Goal: Information Seeking & Learning: Learn about a topic

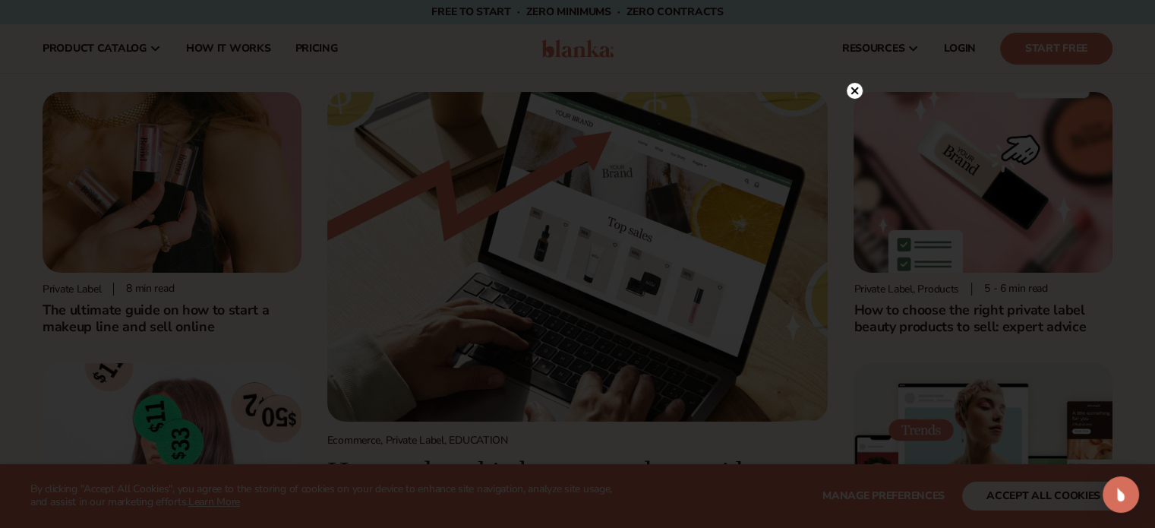
click at [852, 93] on icon at bounding box center [855, 91] width 8 height 8
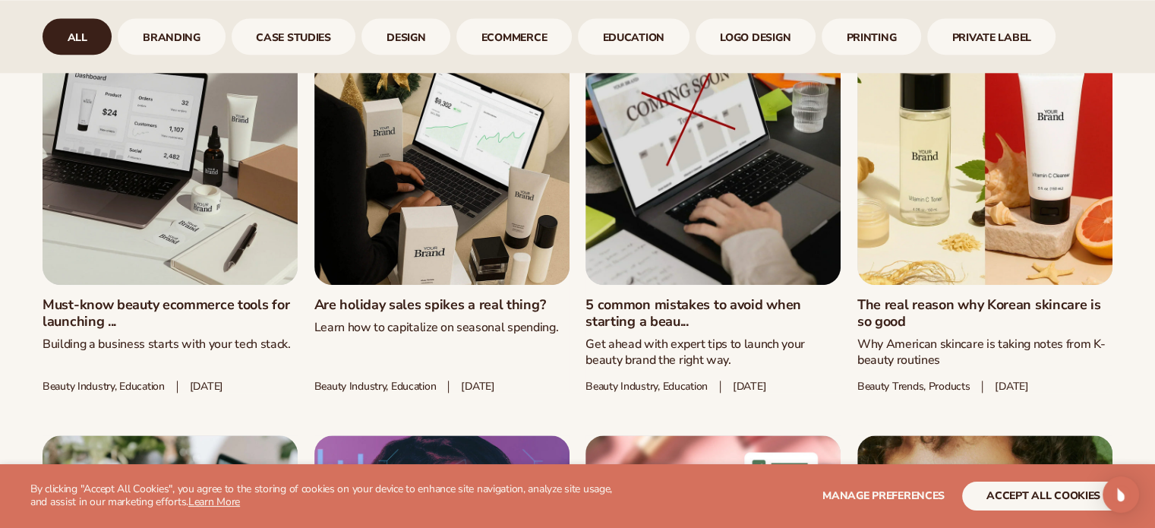
scroll to position [1655, 0]
click at [957, 315] on link "The real reason why Korean skincare is so good" at bounding box center [984, 313] width 255 height 33
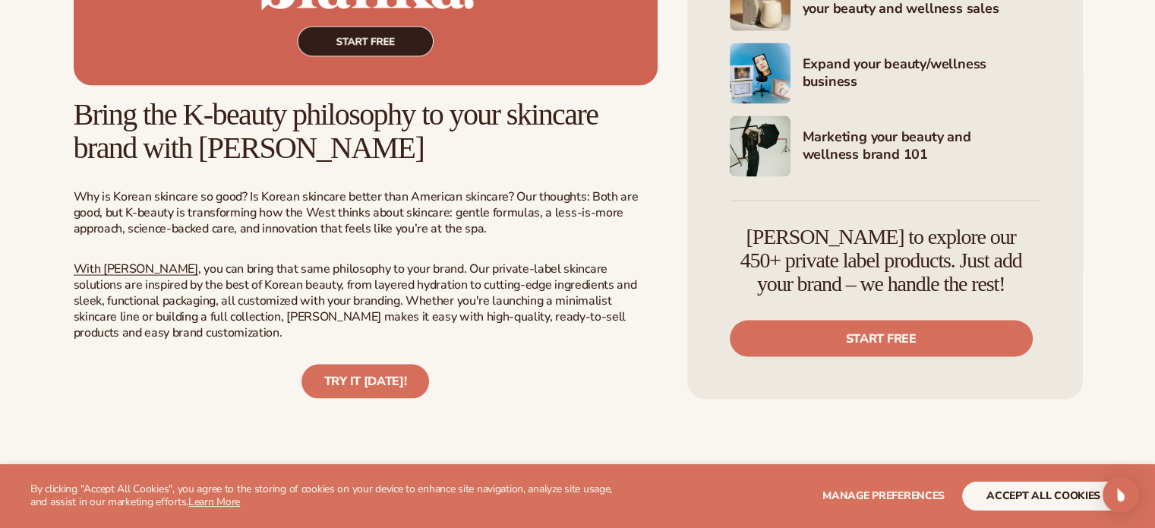
scroll to position [3058, 0]
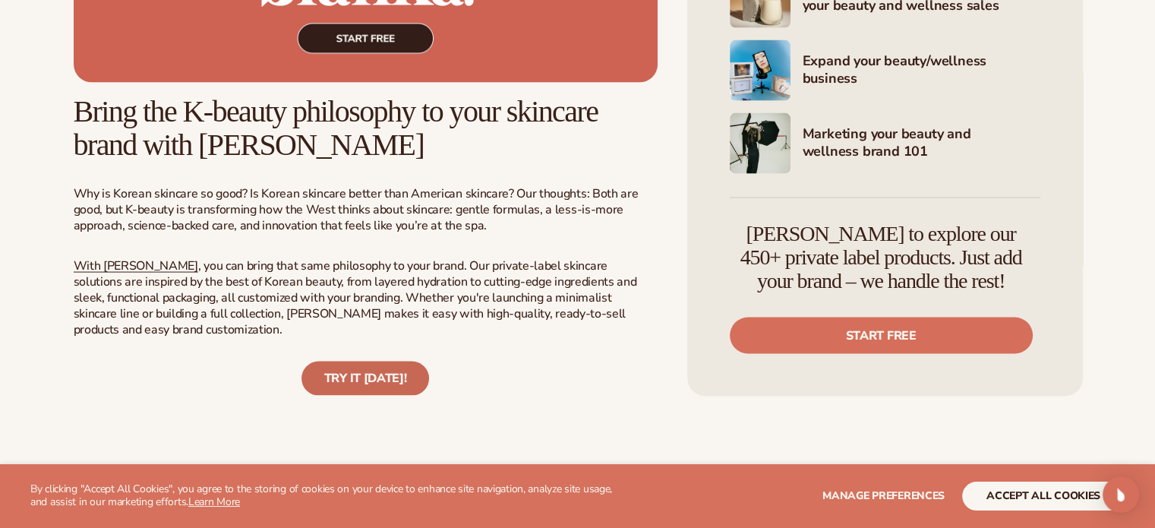
click at [370, 361] on link "Try it today!" at bounding box center [365, 378] width 128 height 34
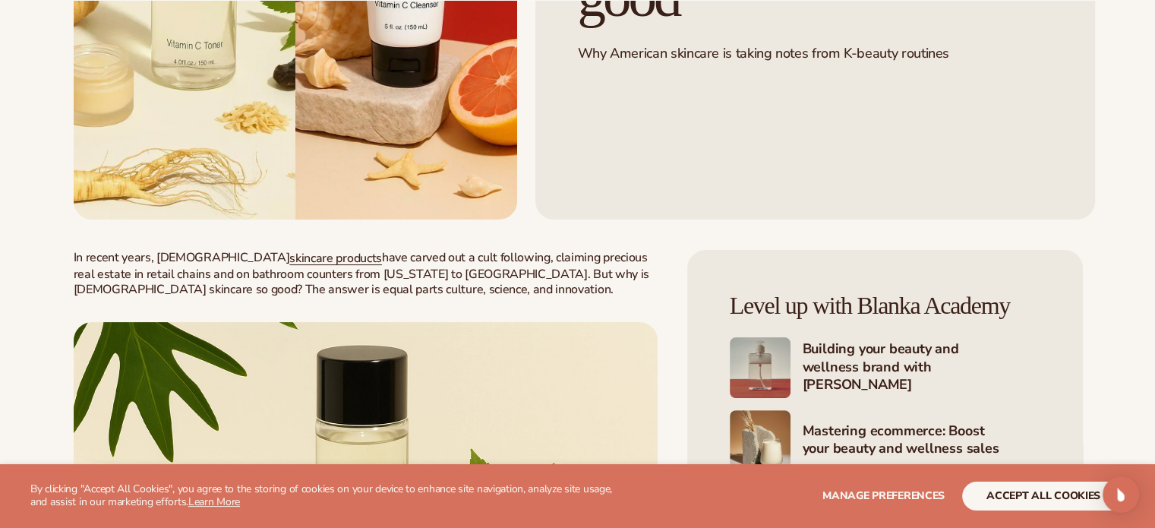
scroll to position [365, 0]
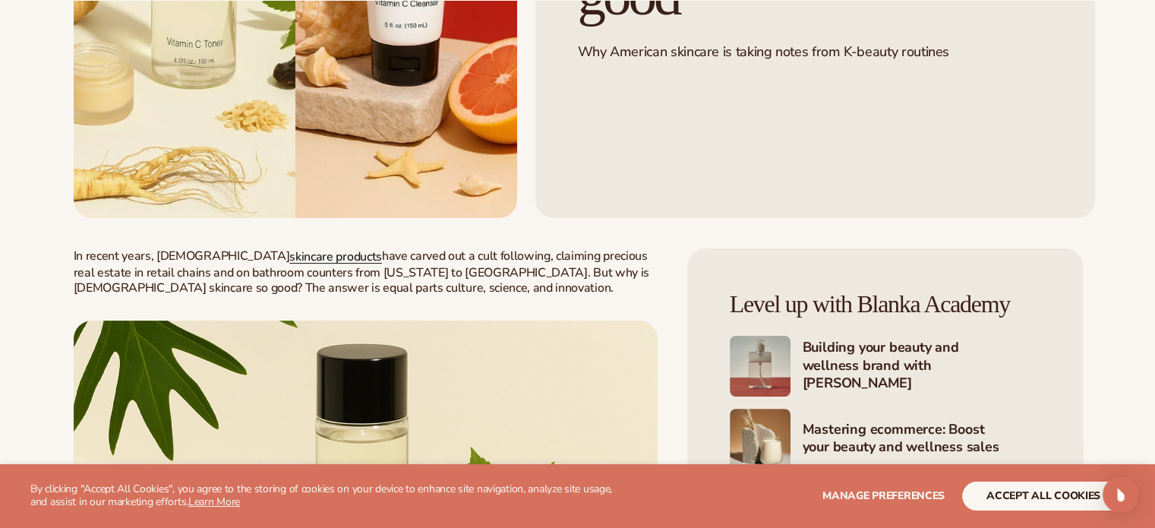
click at [289, 260] on span "skincare products" at bounding box center [335, 256] width 93 height 17
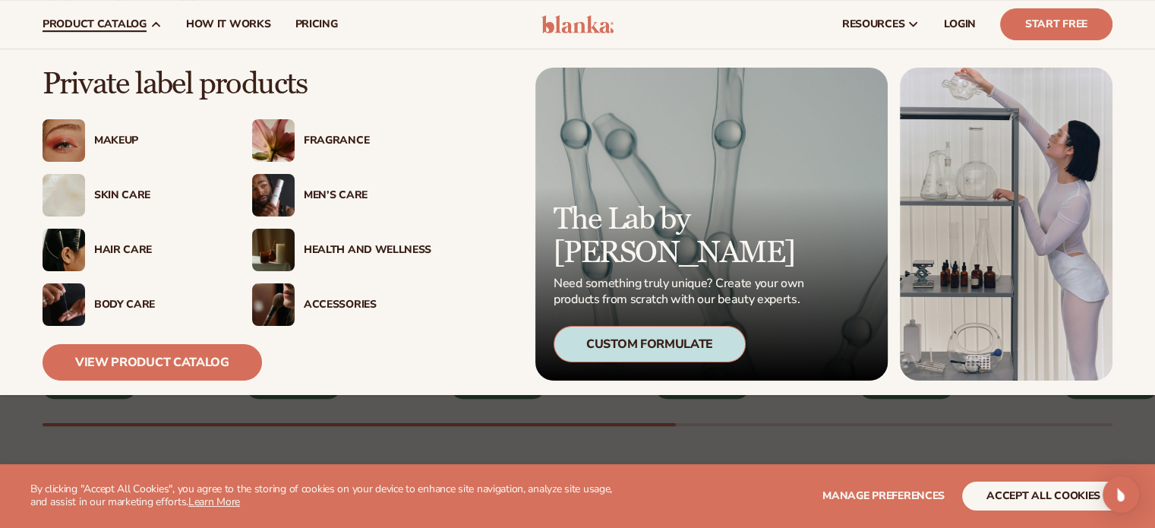
click at [337, 306] on div "Accessories" at bounding box center [368, 304] width 128 height 13
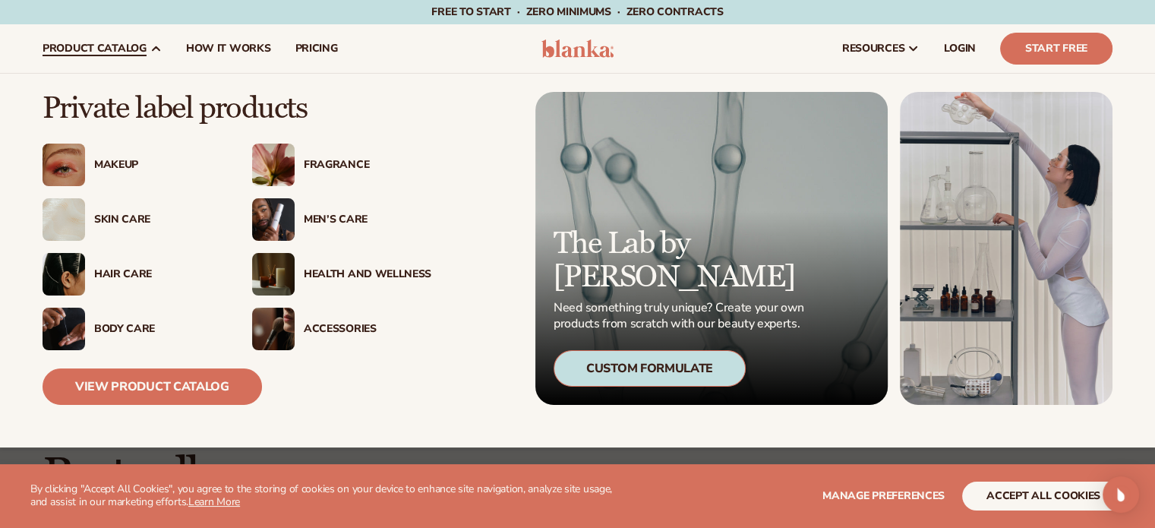
click at [64, 327] on img at bounding box center [64, 329] width 43 height 43
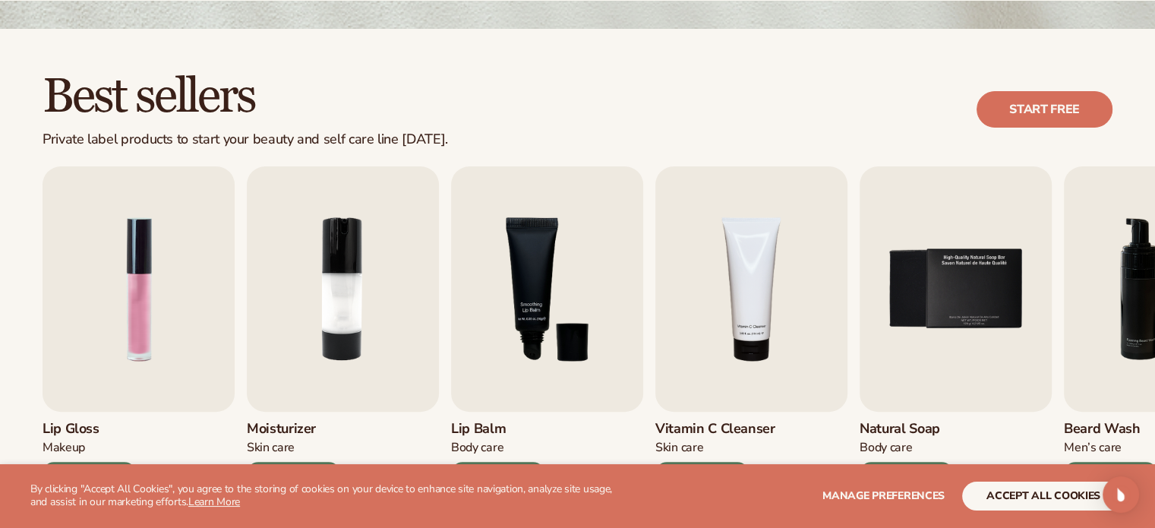
scroll to position [380, 0]
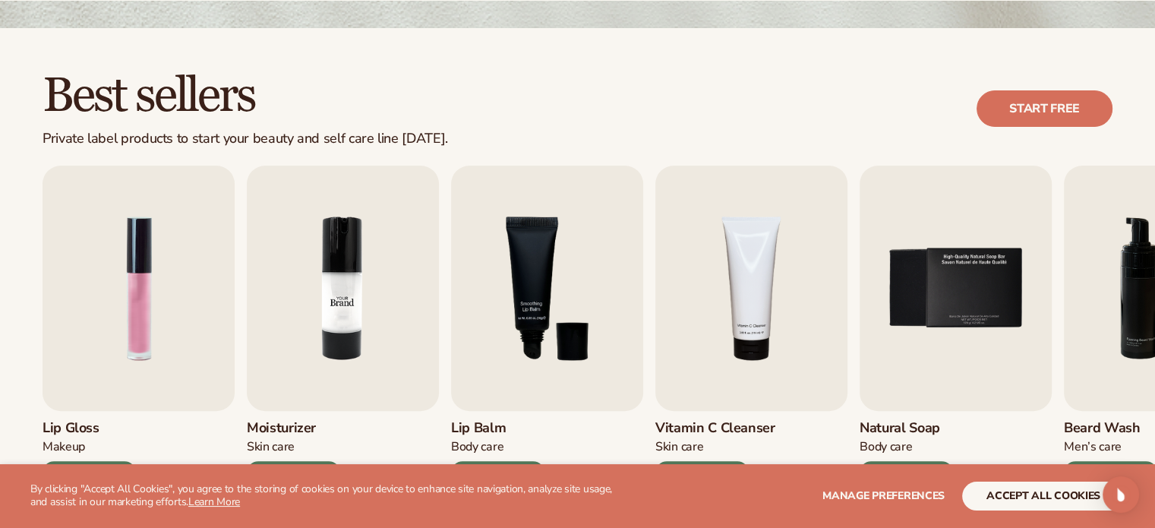
click at [337, 352] on img "2 / 9" at bounding box center [343, 288] width 192 height 245
click at [898, 497] on span "Manage preferences" at bounding box center [883, 495] width 122 height 14
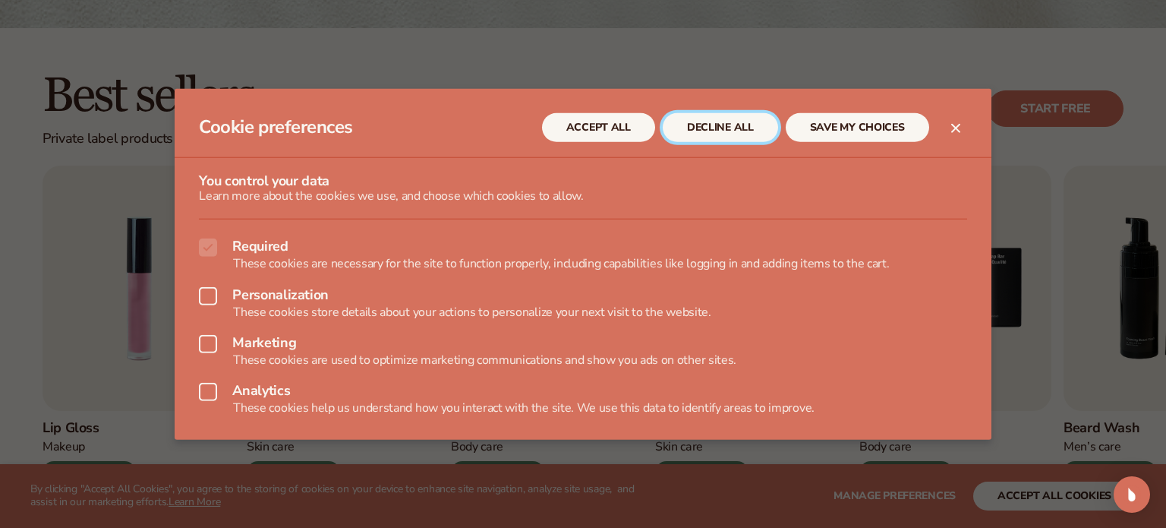
click at [747, 134] on button "DECLINE ALL" at bounding box center [720, 126] width 115 height 29
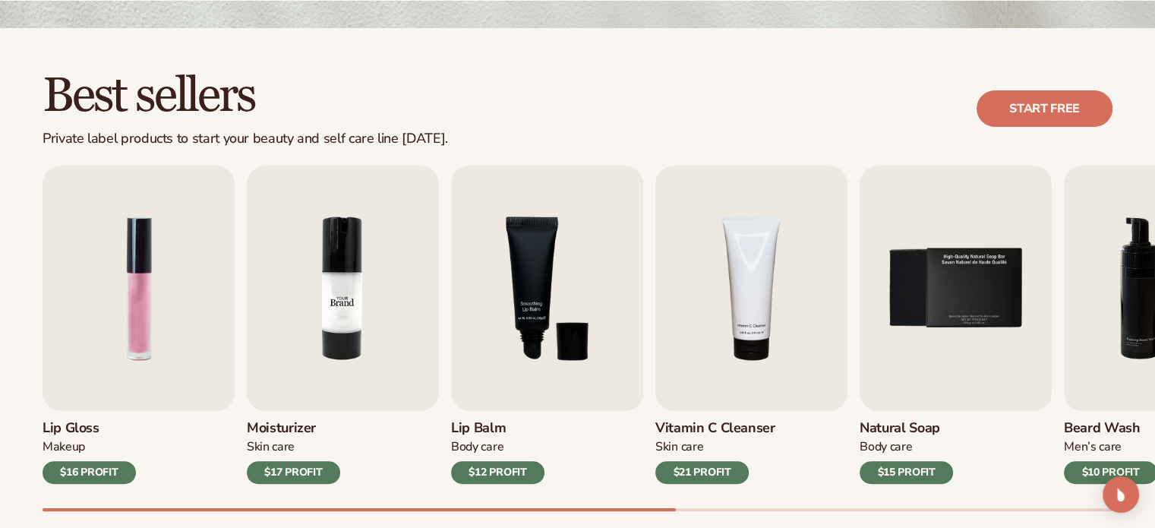
click at [349, 318] on img "2 / 9" at bounding box center [343, 288] width 192 height 245
click at [301, 467] on div "$17 PROFIT" at bounding box center [293, 472] width 93 height 23
click at [336, 327] on img "2 / 9" at bounding box center [343, 288] width 192 height 245
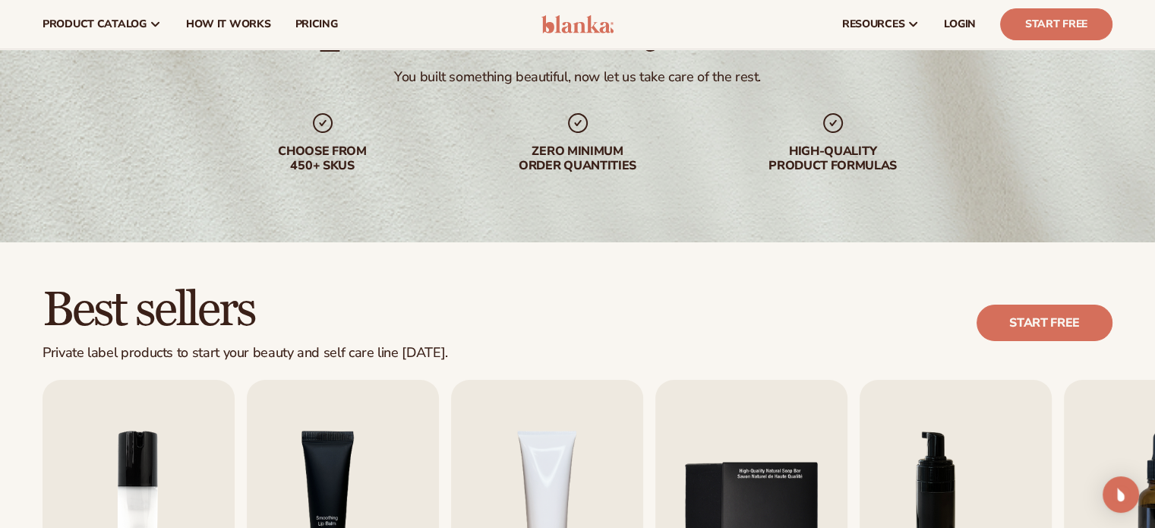
scroll to position [0, 0]
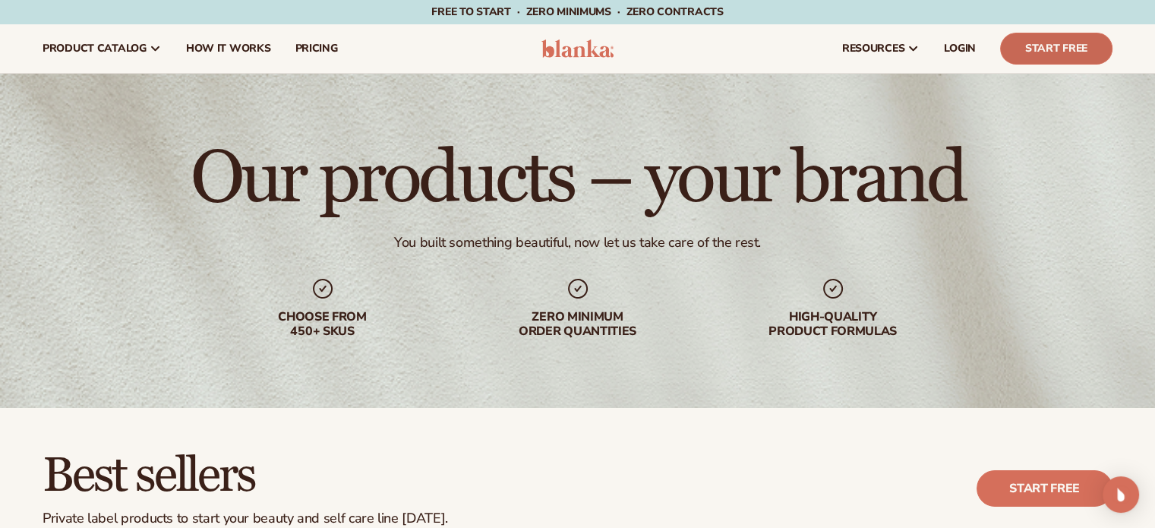
click at [1039, 53] on link "Start Free" at bounding box center [1056, 49] width 112 height 32
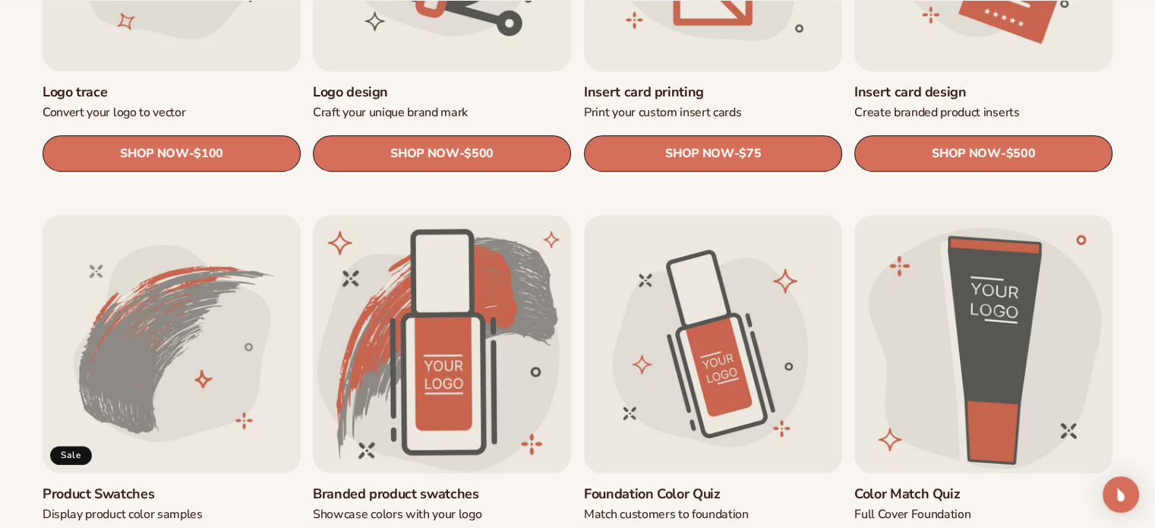
scroll to position [724, 0]
